Goal: Task Accomplishment & Management: Manage account settings

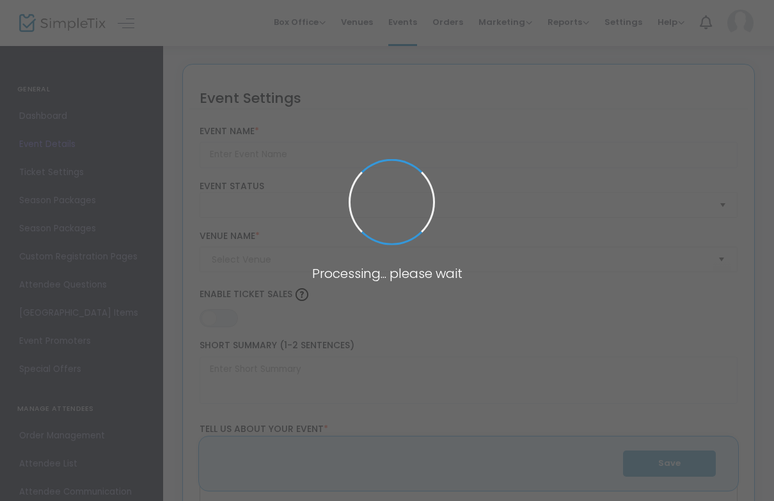
type input "Range Ensemble"
type textarea "KICK OFF OUR 48th SEASON WITH A BLOCKBUSTER OF SOUND! Our Season Opener hits al…"
type input "Buy Tickets"
type input "Mission Theater"
